Goal: Information Seeking & Learning: Learn about a topic

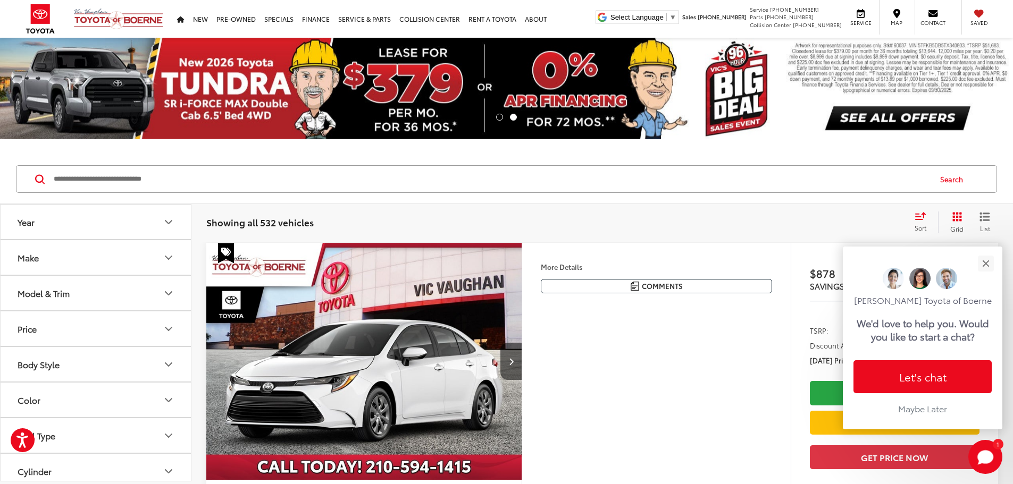
drag, startPoint x: 246, startPoint y: 185, endPoint x: 256, endPoint y: 182, distance: 9.9
click at [247, 185] on input "Search by Make, Model, or Keyword" at bounding box center [491, 179] width 877 height 26
type input "*****"
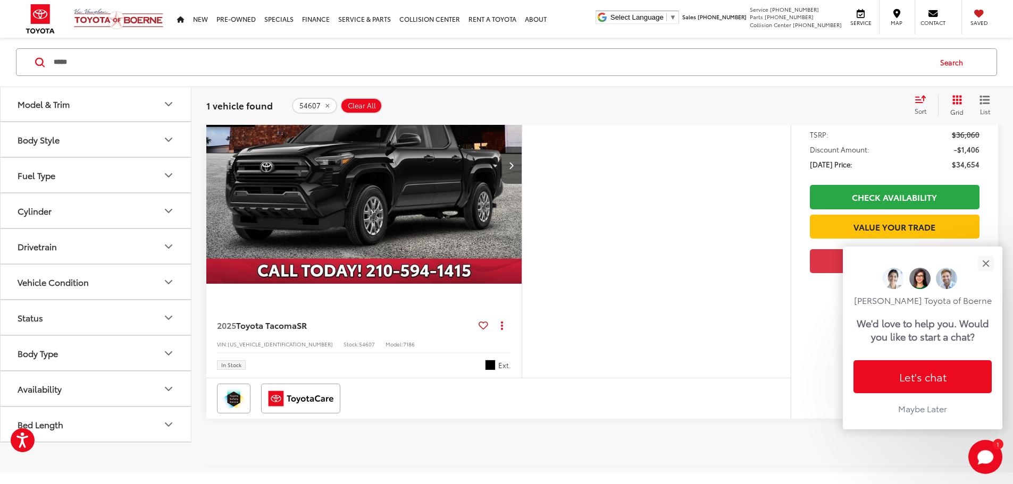
scroll to position [266, 0]
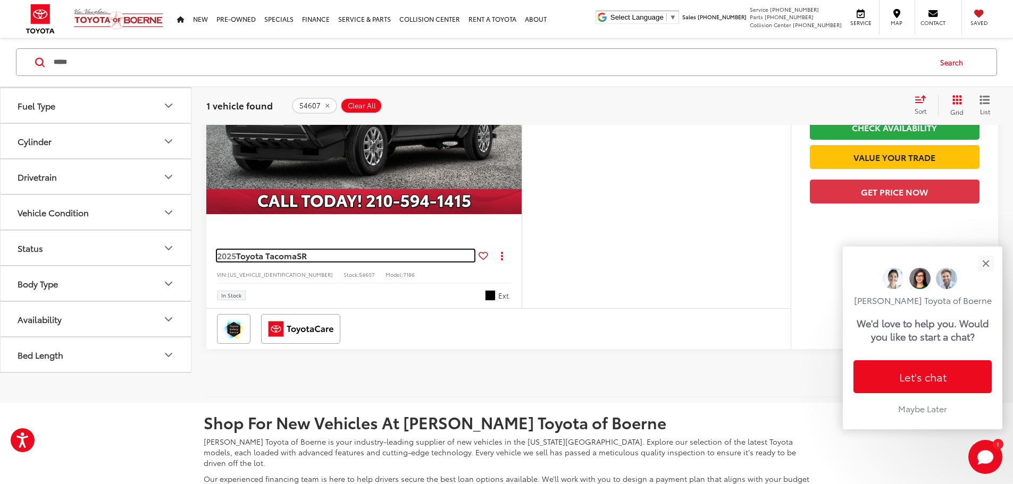
click at [231, 262] on span "2025" at bounding box center [226, 255] width 19 height 12
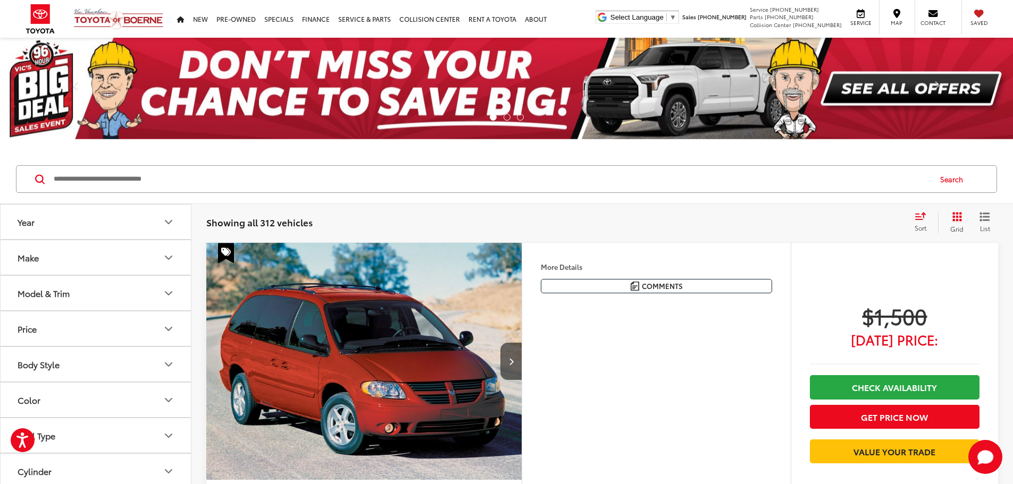
click at [260, 166] on input "Search by Make, Model, or Keyword" at bounding box center [491, 179] width 877 height 26
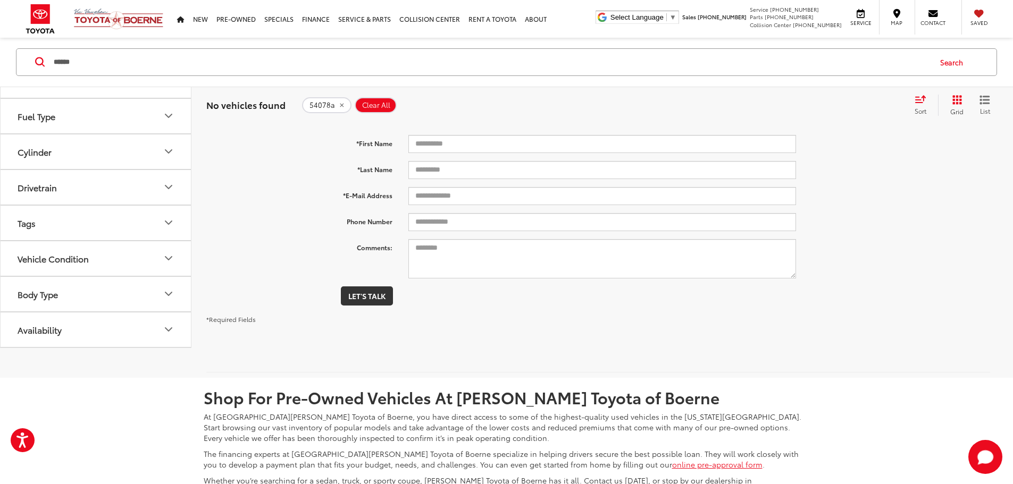
scroll to position [16, 0]
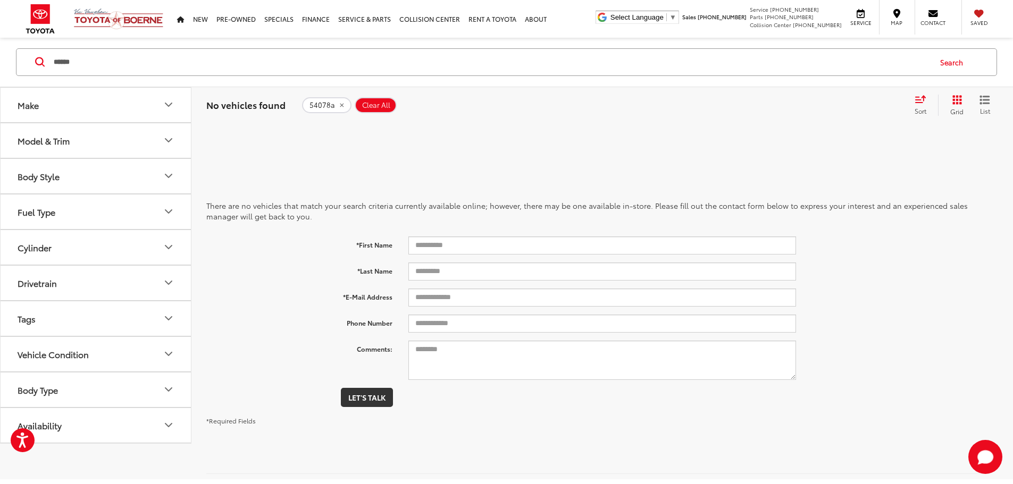
click at [248, 61] on input "******" at bounding box center [491, 62] width 877 height 26
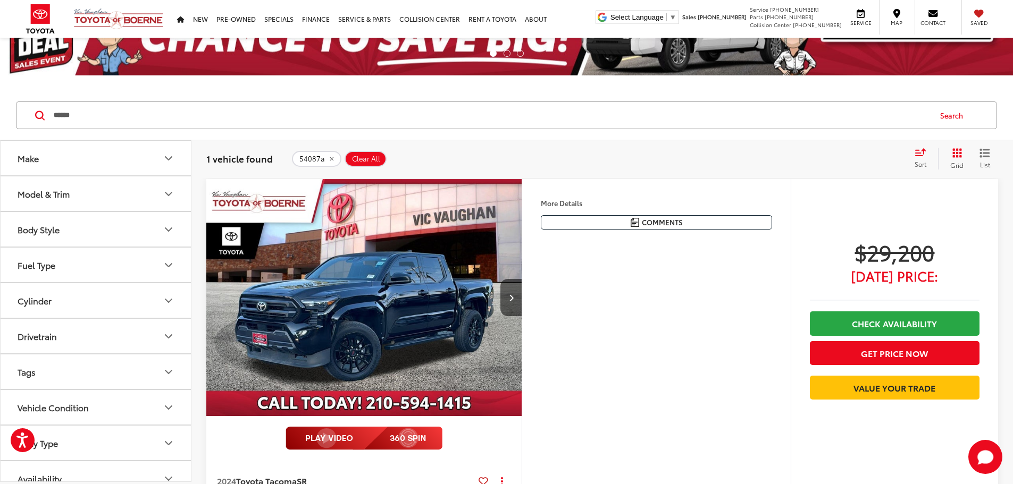
scroll to position [64, 0]
click at [237, 119] on input "******" at bounding box center [491, 115] width 877 height 26
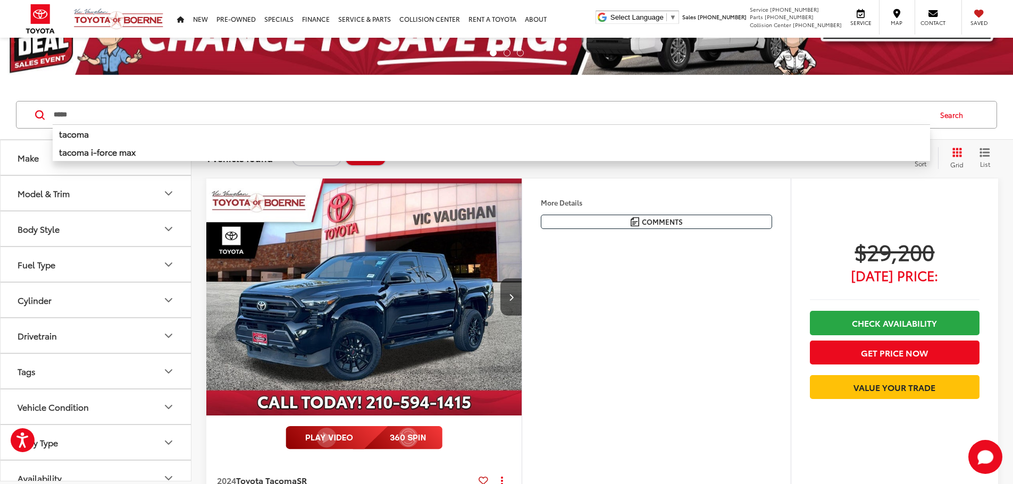
type input "*****"
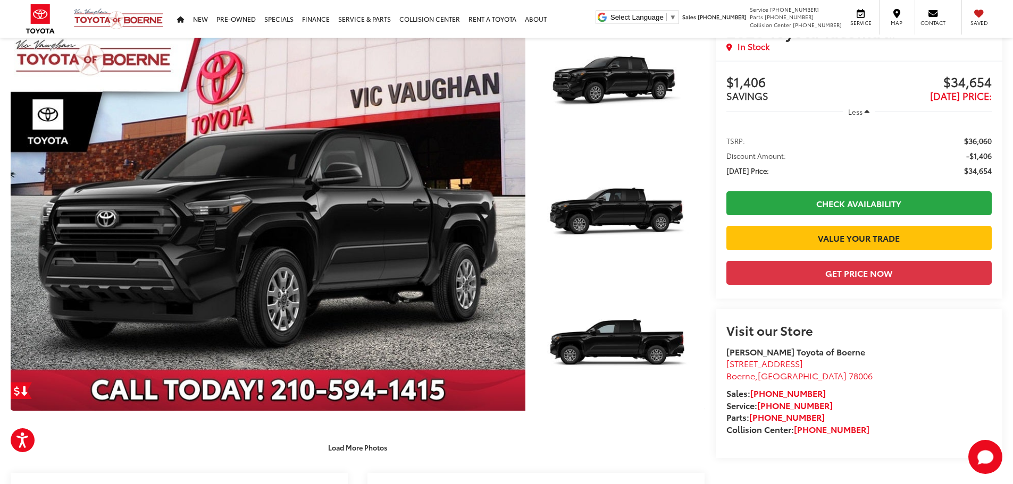
scroll to position [159, 0]
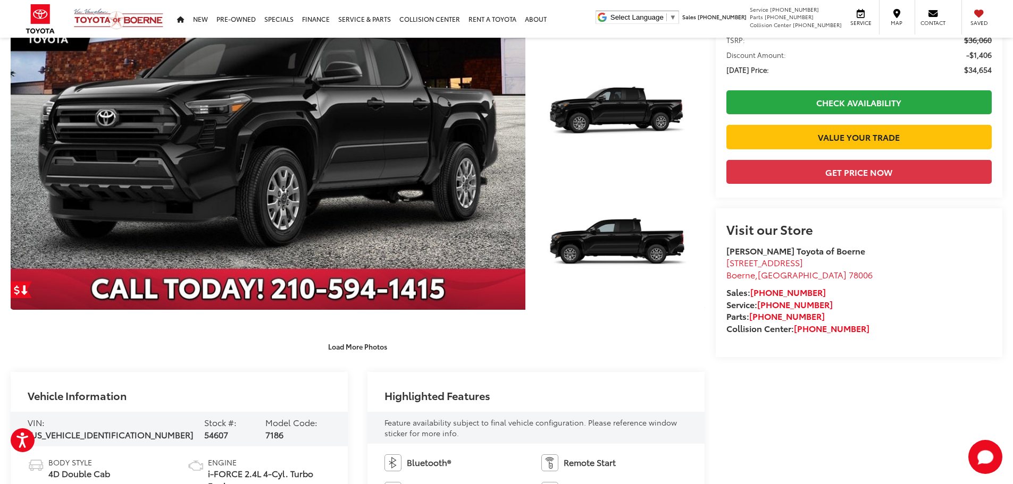
click at [117, 428] on span "[US_VEHICLE_IDENTIFICATION_NUMBER]" at bounding box center [111, 434] width 166 height 12
click at [123, 428] on span "[US_VEHICLE_IDENTIFICATION_NUMBER]" at bounding box center [111, 434] width 166 height 12
click at [123, 428] on span "3TYKD5HN7ST037819" at bounding box center [111, 434] width 166 height 12
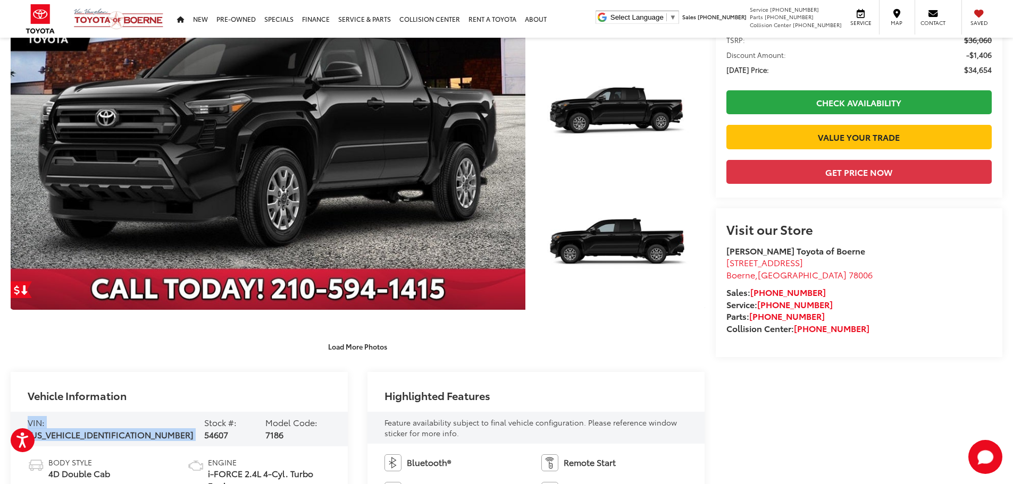
click at [122, 428] on span "3TYKD5HN7ST037819" at bounding box center [111, 434] width 166 height 12
click at [130, 430] on span "3TYKD5HN7ST037819" at bounding box center [111, 434] width 166 height 12
click at [129, 430] on span "3TYKD5HN7ST037819" at bounding box center [111, 434] width 166 height 12
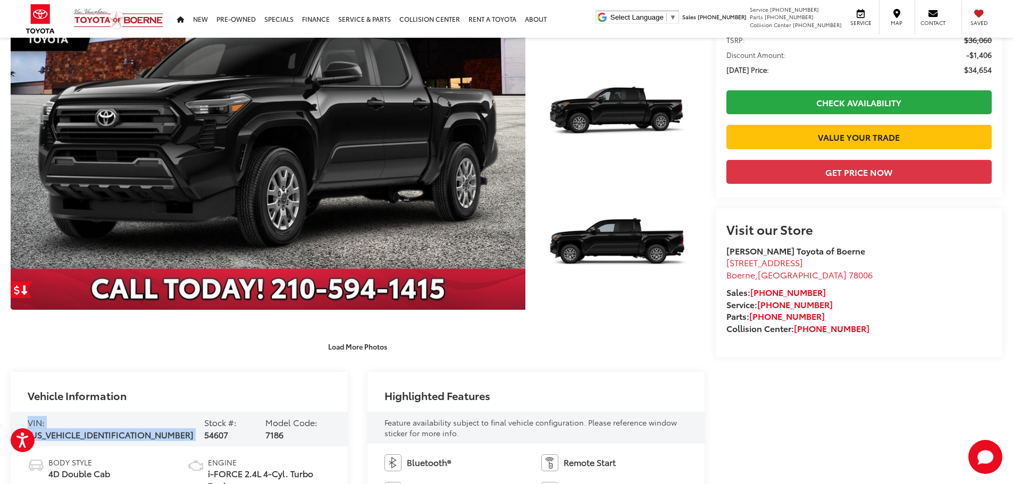
click at [127, 432] on span "3TYKD5HN7ST037819" at bounding box center [111, 434] width 166 height 12
click at [114, 428] on span "3TYKD5HN7ST037819" at bounding box center [111, 434] width 166 height 12
copy span "3TYKD5HN7ST037819"
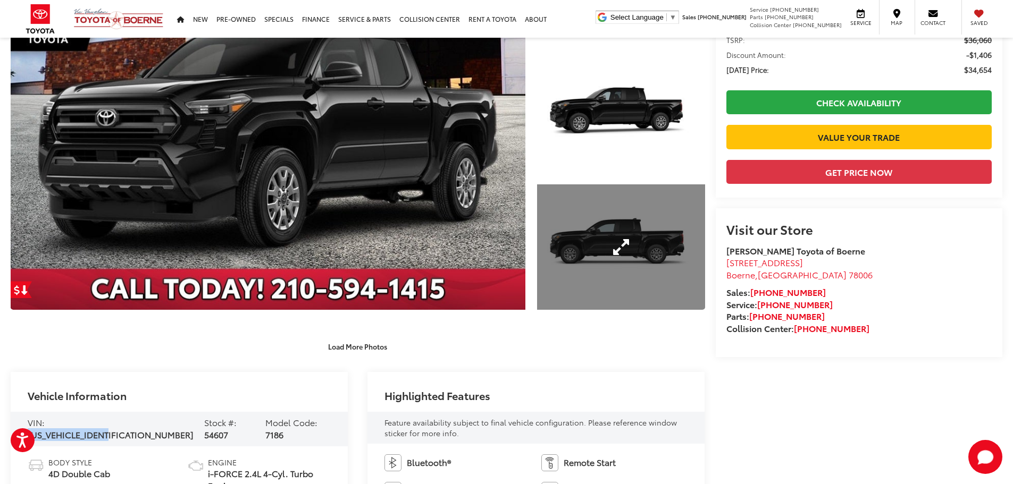
scroll to position [0, 0]
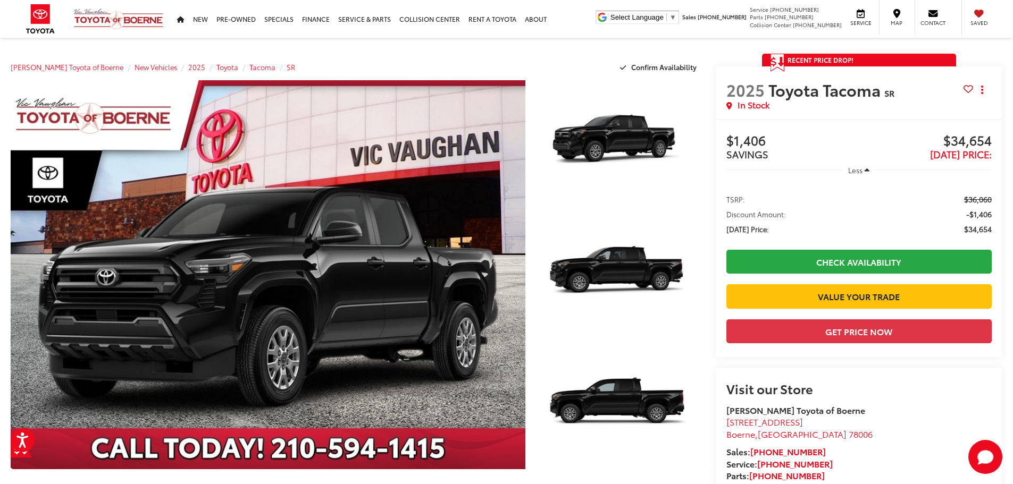
click at [970, 138] on span "$34,654" at bounding box center [925, 141] width 133 height 16
click at [978, 204] on span "$36,060" at bounding box center [978, 199] width 28 height 11
copy span "36,060"
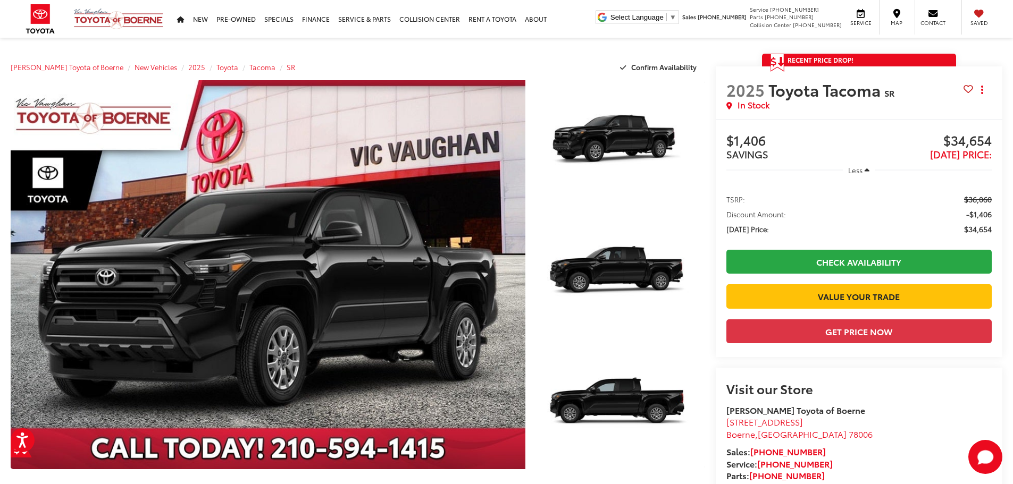
click at [987, 229] on span "$34,654" at bounding box center [978, 229] width 28 height 11
copy span "34,654"
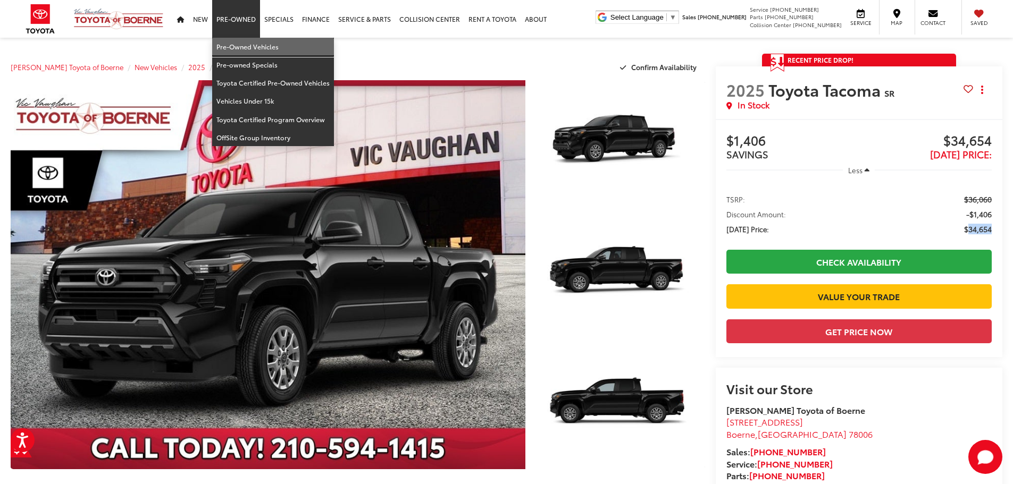
drag, startPoint x: 255, startPoint y: 38, endPoint x: 256, endPoint y: 46, distance: 8.0
click at [255, 38] on link "Pre-Owned Vehicles" at bounding box center [273, 47] width 122 height 18
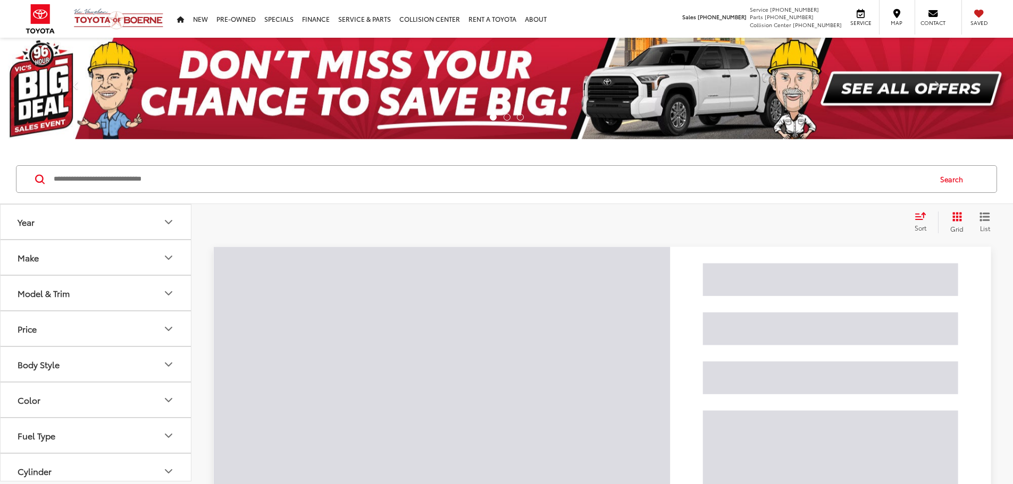
click at [484, 174] on input "Search by Make, Model, or Keyword" at bounding box center [491, 179] width 877 height 26
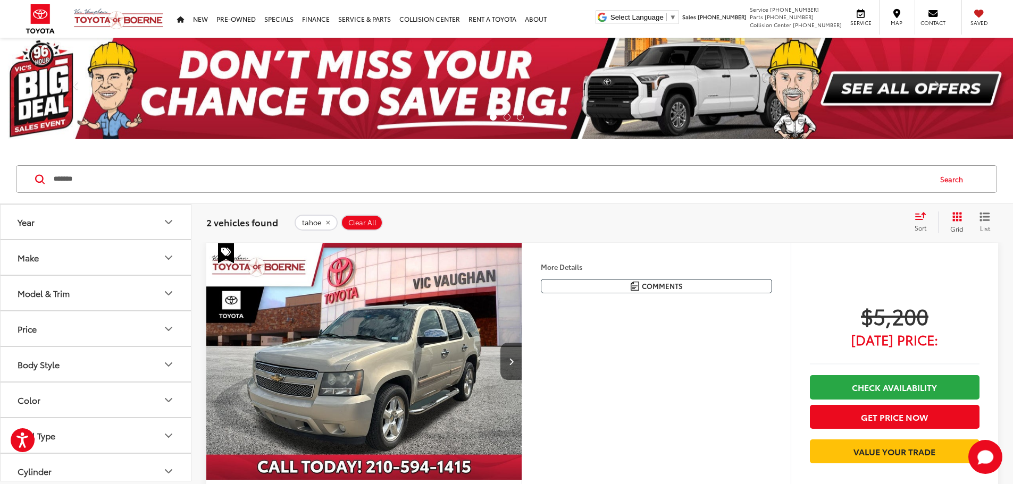
type input "*******"
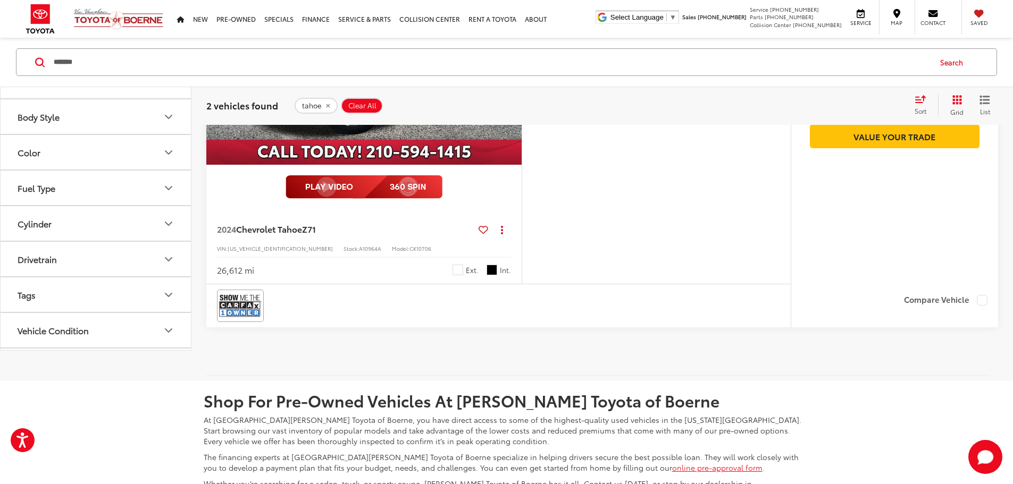
scroll to position [797, 0]
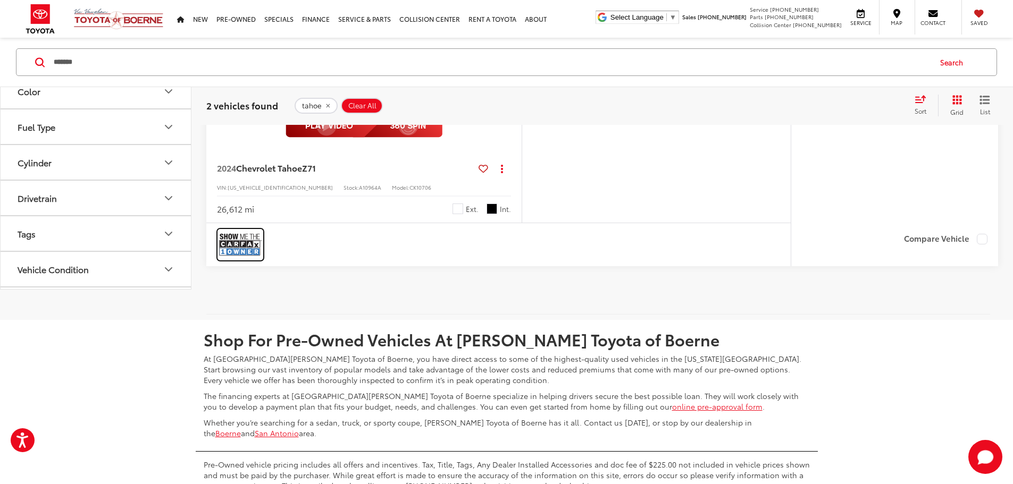
drag, startPoint x: 261, startPoint y: 388, endPoint x: 256, endPoint y: 381, distance: 8.4
click at [261, 261] on link at bounding box center [240, 245] width 47 height 32
